Goal: Check status: Check status

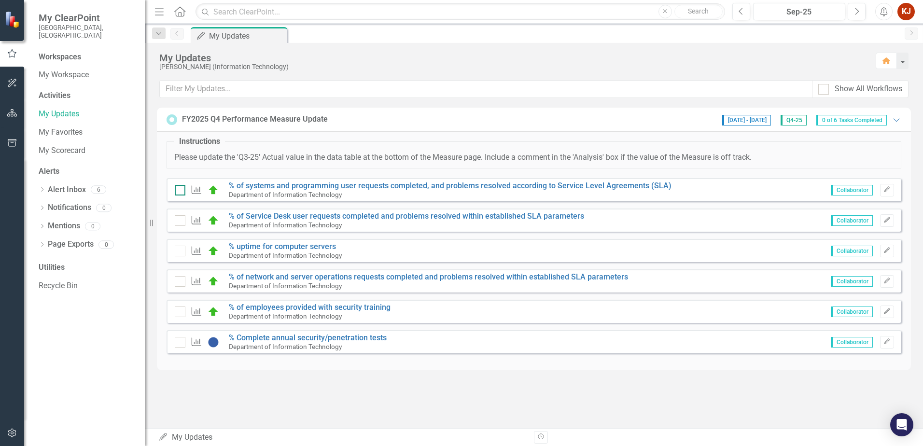
click at [181, 192] on div at bounding box center [180, 190] width 11 height 11
click at [181, 191] on input "checkbox" at bounding box center [178, 188] width 6 height 6
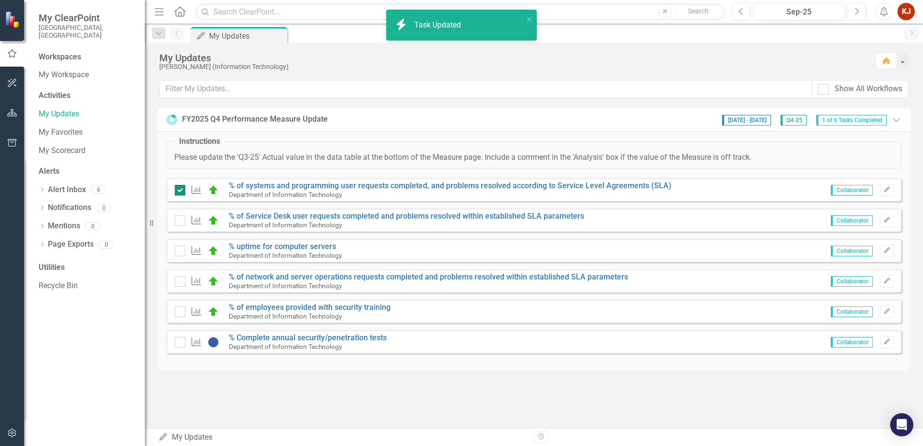
click at [178, 189] on input "checkbox" at bounding box center [178, 188] width 6 height 6
checkbox input "false"
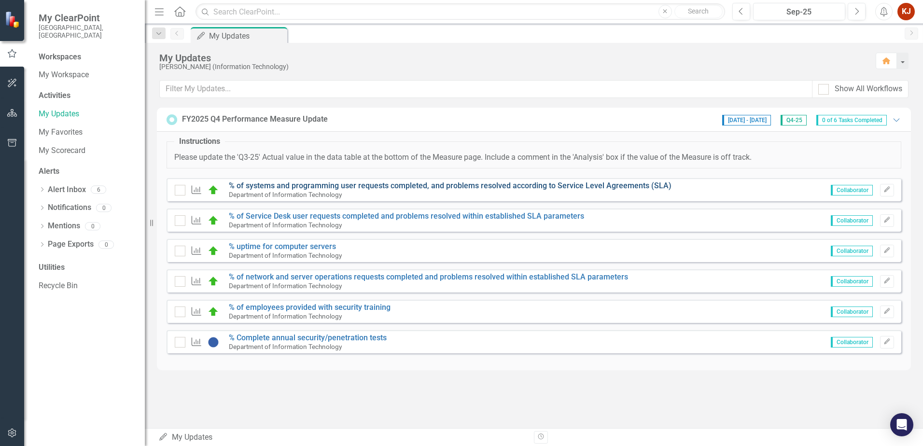
click at [290, 182] on link "% of systems and programming user requests completed, and problems resolved acc…" at bounding box center [450, 185] width 443 height 9
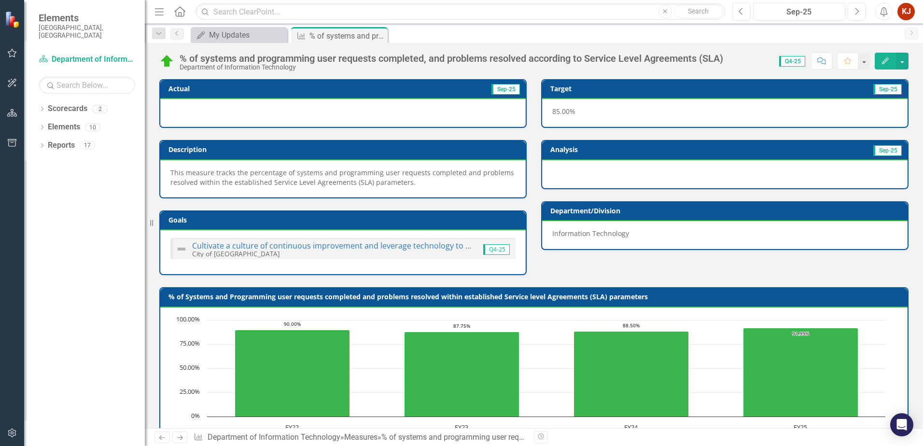
click at [211, 112] on div at bounding box center [342, 113] width 365 height 28
click at [180, 36] on icon "Previous" at bounding box center [177, 33] width 8 height 6
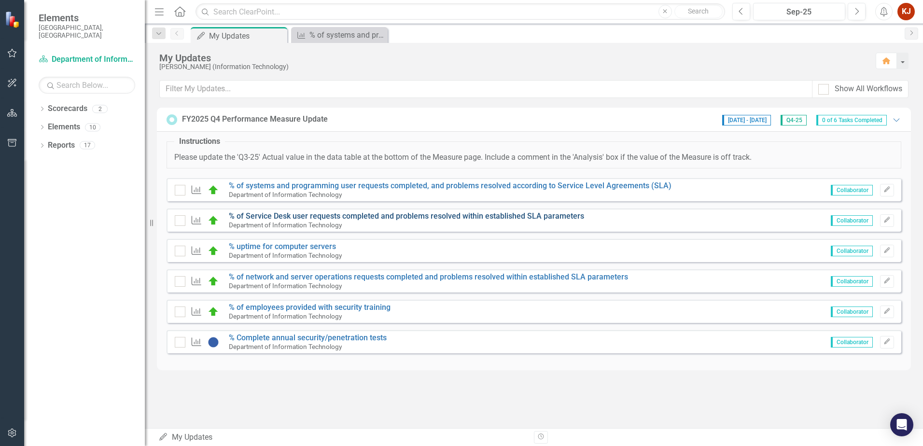
click at [379, 220] on link "% of Service Desk user requests completed and problems resolved within establis…" at bounding box center [406, 215] width 355 height 9
